Goal: Complete application form

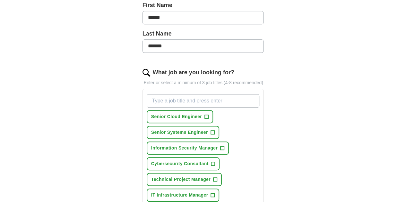
scroll to position [159, 0]
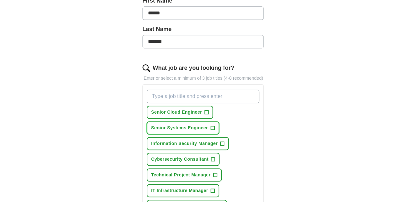
click at [208, 125] on span "Senior Systems Engineer" at bounding box center [179, 128] width 57 height 7
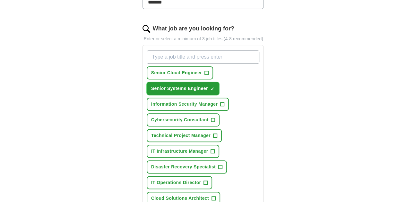
scroll to position [199, 0]
click at [218, 165] on span "+" at bounding box center [220, 167] width 4 height 5
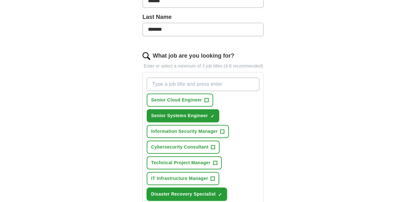
scroll to position [171, 0]
click at [194, 141] on button "Cybersecurity Consultant +" at bounding box center [183, 147] width 73 height 13
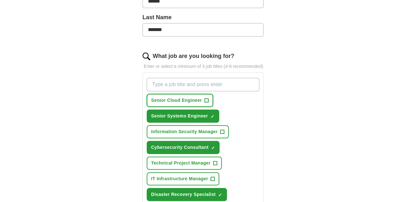
click at [204, 98] on span "+" at bounding box center [206, 100] width 4 height 5
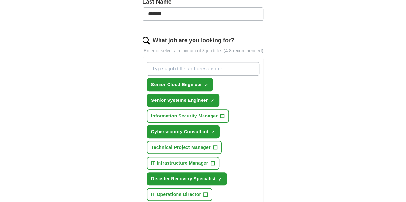
scroll to position [187, 0]
click at [168, 191] on span "IT Operations Director" at bounding box center [176, 194] width 50 height 7
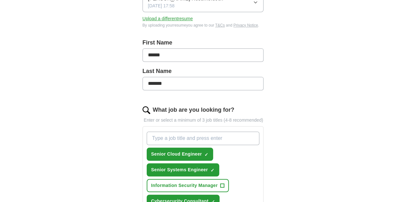
scroll to position [117, 0]
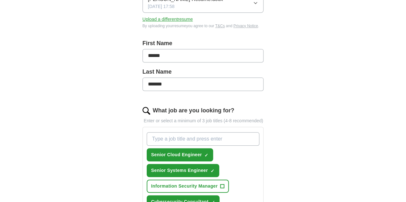
click at [220, 132] on input "What job are you looking for?" at bounding box center [203, 138] width 113 height 13
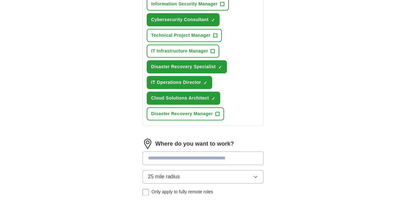
scroll to position [302, 0]
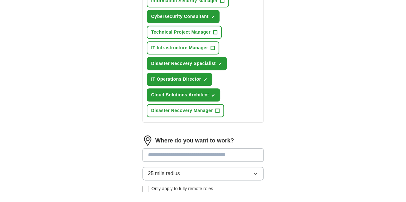
click at [192, 186] on span "Only apply to fully remote roles" at bounding box center [182, 189] width 62 height 7
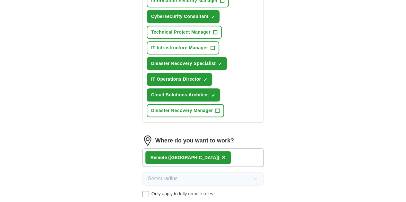
click at [202, 149] on div "Remote ([GEOGRAPHIC_DATA]) ×" at bounding box center [202, 158] width 121 height 19
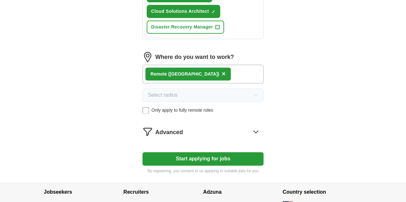
scroll to position [386, 0]
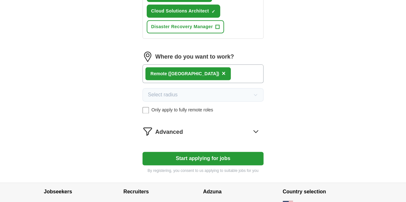
click at [253, 126] on div "Advanced" at bounding box center [209, 131] width 108 height 10
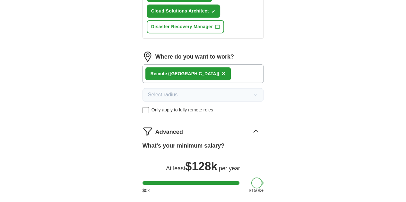
drag, startPoint x: 134, startPoint y: 141, endPoint x: 243, endPoint y: 145, distance: 109.1
click at [251, 178] on div at bounding box center [256, 183] width 11 height 11
select select "**"
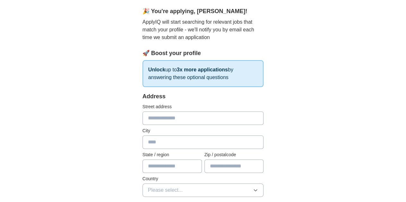
scroll to position [55, 0]
click at [197, 115] on input "text" at bounding box center [202, 118] width 121 height 13
type input "**********"
type input "*********"
type input "********"
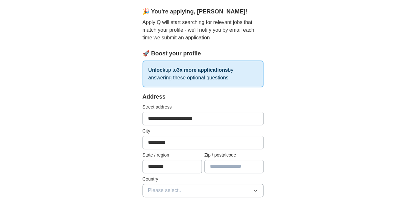
type input "*****"
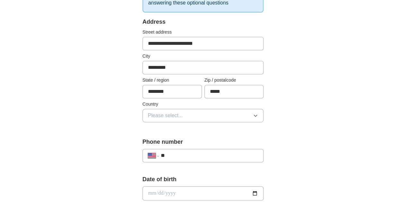
scroll to position [130, 0]
click at [187, 115] on button "Please select..." at bounding box center [202, 114] width 121 height 13
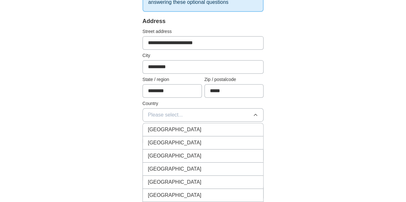
drag, startPoint x: 185, startPoint y: 142, endPoint x: 138, endPoint y: 140, distance: 47.2
click at [148, 140] on span "[GEOGRAPHIC_DATA]" at bounding box center [175, 143] width 54 height 8
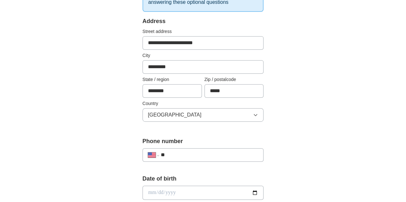
scroll to position [157, 0]
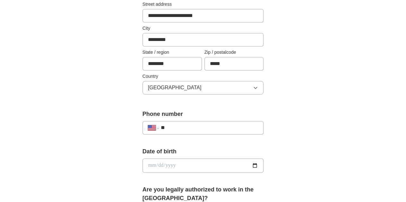
click at [166, 122] on div "**********" at bounding box center [202, 127] width 121 height 13
click at [166, 128] on input "**" at bounding box center [210, 128] width 98 height 8
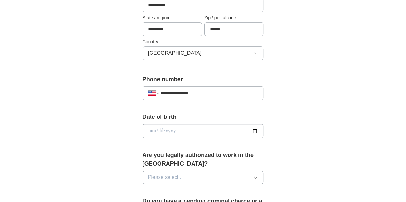
scroll to position [193, 0]
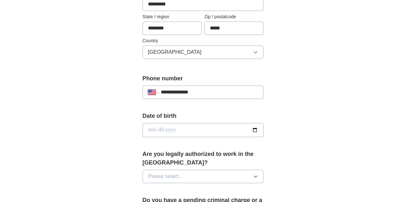
type input "**********"
click at [168, 128] on input "date" at bounding box center [202, 130] width 121 height 14
type input "**********"
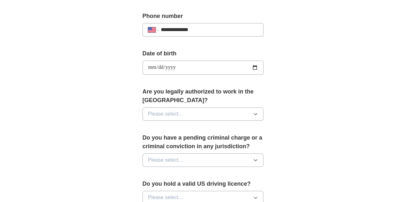
scroll to position [256, 0]
click at [233, 107] on button "Please select..." at bounding box center [202, 113] width 121 height 13
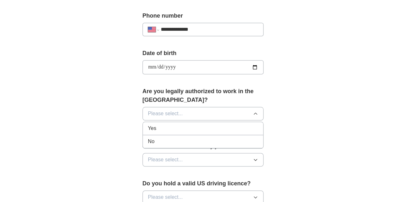
click at [214, 125] on div "Yes" at bounding box center [203, 129] width 110 height 8
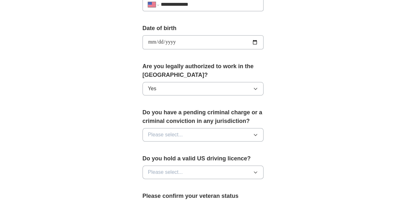
scroll to position [281, 0]
click at [209, 128] on button "Please select..." at bounding box center [202, 134] width 121 height 13
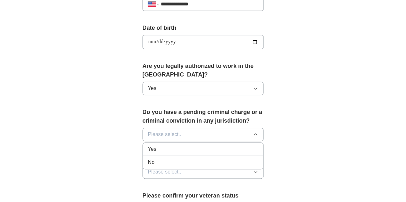
click at [186, 159] on div "No" at bounding box center [203, 163] width 110 height 8
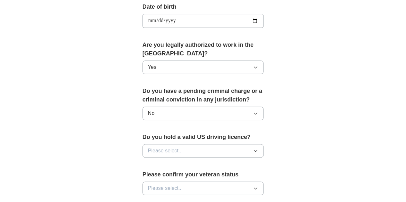
scroll to position [306, 0]
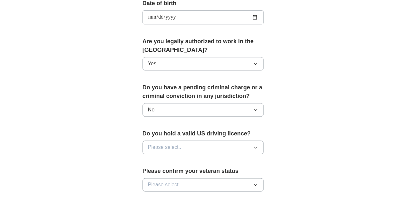
click at [186, 141] on button "Please select..." at bounding box center [202, 147] width 121 height 13
click at [167, 172] on div "No" at bounding box center [203, 176] width 110 height 8
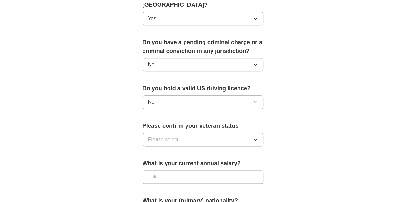
scroll to position [358, 0]
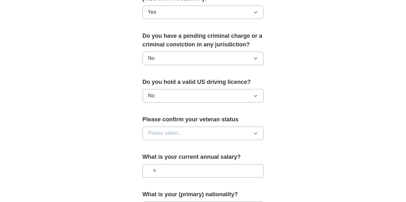
click at [175, 127] on button "Please select..." at bounding box center [202, 133] width 121 height 13
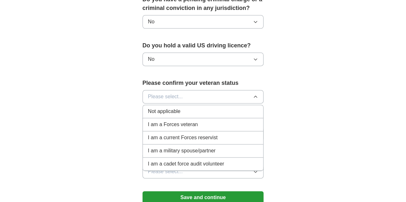
scroll to position [396, 0]
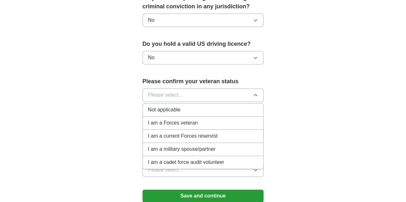
click at [163, 106] on span "Not applicable" at bounding box center [164, 110] width 32 height 8
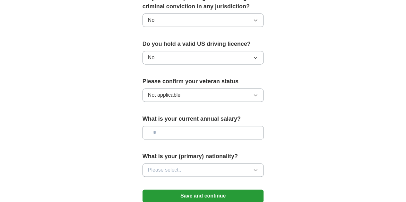
click at [156, 126] on input "text" at bounding box center [202, 132] width 121 height 13
type input "********"
click at [175, 164] on button "Please select..." at bounding box center [202, 170] width 121 height 13
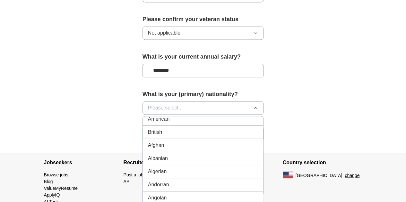
scroll to position [0, 0]
click at [172, 119] on div "American" at bounding box center [203, 123] width 110 height 8
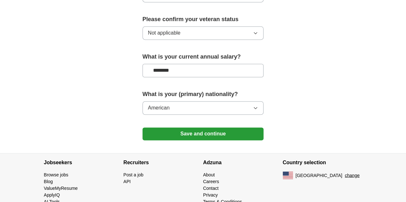
click at [145, 128] on button "Save and continue" at bounding box center [202, 134] width 121 height 13
